Goal: Transaction & Acquisition: Purchase product/service

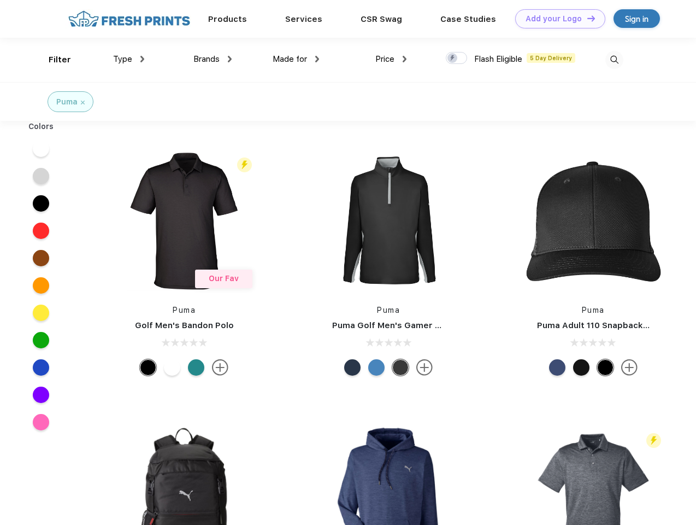
click at [556, 19] on link "Add your Logo Design Tool" at bounding box center [560, 18] width 90 height 19
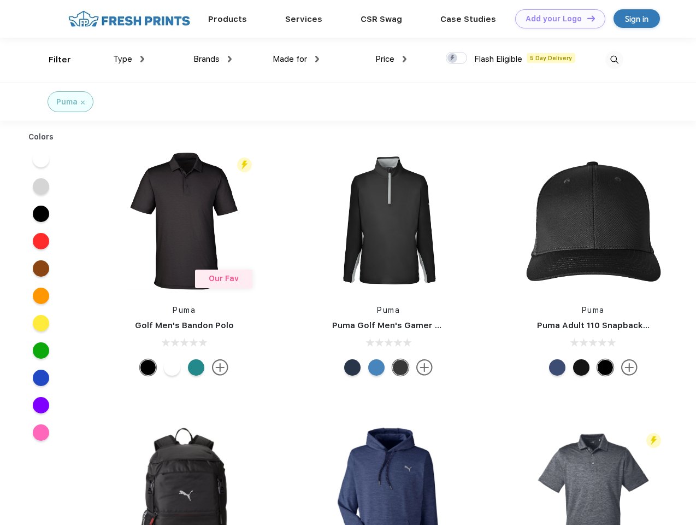
click at [0, 0] on div "Design Tool" at bounding box center [0, 0] width 0 height 0
click at [587, 18] on link "Add your Logo Design Tool" at bounding box center [560, 18] width 90 height 19
click at [52, 60] on div "Filter" at bounding box center [60, 60] width 22 height 13
click at [129, 59] on span "Type" at bounding box center [122, 59] width 19 height 10
click at [213, 59] on span "Brands" at bounding box center [206, 59] width 26 height 10
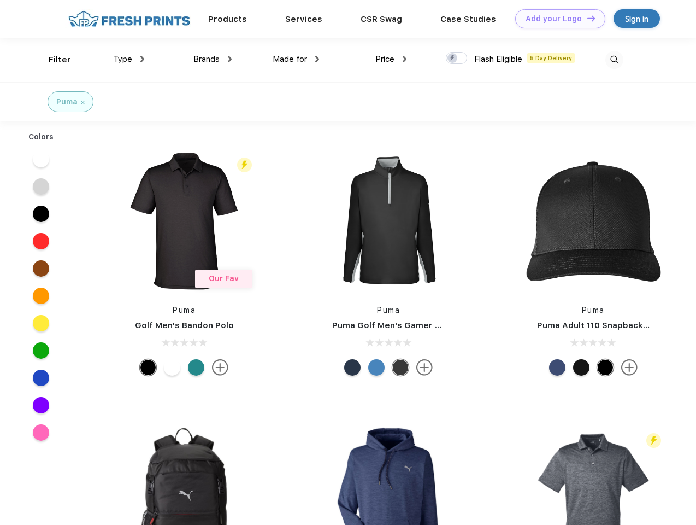
click at [296, 59] on span "Made for" at bounding box center [290, 59] width 34 height 10
click at [391, 59] on span "Price" at bounding box center [385, 59] width 19 height 10
click at [457, 58] on div at bounding box center [456, 58] width 21 height 12
click at [453, 58] on input "checkbox" at bounding box center [449, 54] width 7 height 7
click at [614, 60] on img at bounding box center [615, 60] width 18 height 18
